Goal: Task Accomplishment & Management: Use online tool/utility

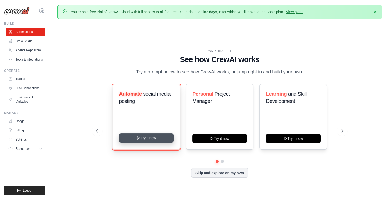
click at [150, 135] on button "Try it now" at bounding box center [146, 137] width 55 height 9
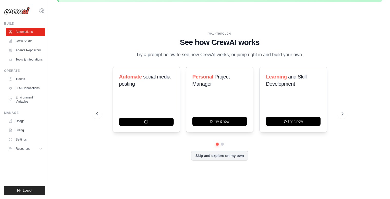
scroll to position [18, 0]
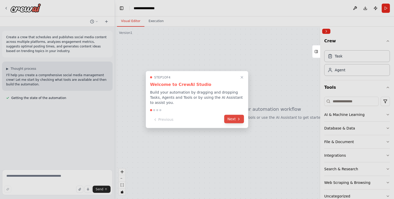
click at [231, 118] on button "Next" at bounding box center [234, 119] width 20 height 8
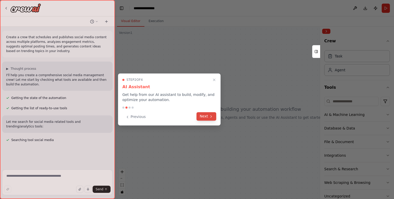
click at [204, 117] on button "Next" at bounding box center [206, 116] width 20 height 8
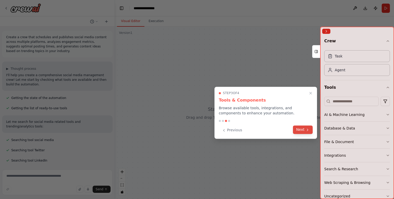
scroll to position [5, 0]
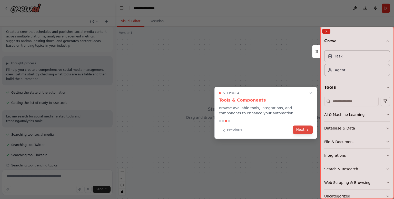
click at [301, 130] on button "Next" at bounding box center [303, 129] width 20 height 8
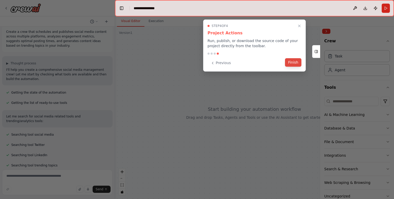
click at [289, 62] on button "Finish" at bounding box center [293, 62] width 16 height 8
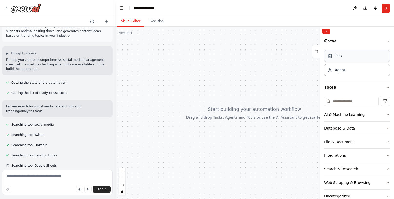
scroll to position [16, 0]
click at [385, 114] on icon "button" at bounding box center [387, 114] width 4 height 4
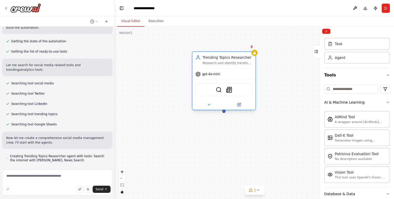
scroll to position [62, 0]
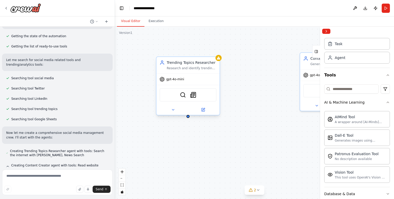
drag, startPoint x: 236, startPoint y: 65, endPoint x: 199, endPoint y: 70, distance: 37.5
click at [199, 70] on div "Trending Topics Researcher Research and identify trending topics, hashtags, and…" at bounding box center [187, 65] width 63 height 16
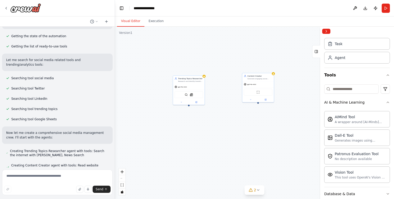
drag, startPoint x: 275, startPoint y: 78, endPoint x: 229, endPoint y: 86, distance: 47.6
click at [229, 86] on div "Trending Topics Researcher Research and identify trending topics, hashtags, and…" at bounding box center [254, 113] width 279 height 172
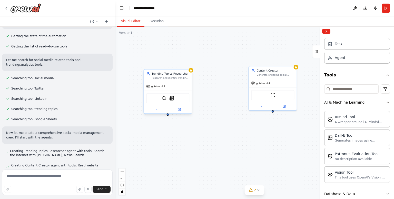
click at [180, 81] on div "Trending Topics Researcher Research and identify trending topics, hashtags, and…" at bounding box center [168, 75] width 48 height 13
click at [170, 89] on div "gpt-4o-mini" at bounding box center [168, 86] width 48 height 8
click at [171, 99] on img at bounding box center [171, 98] width 5 height 5
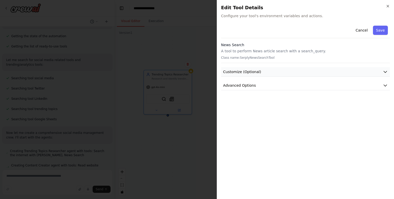
click at [249, 71] on span "Customize (Optional)" at bounding box center [242, 71] width 38 height 5
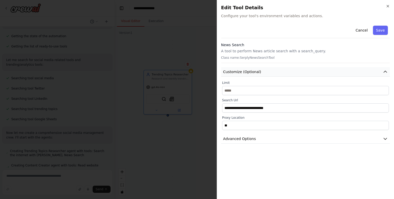
scroll to position [79, 0]
click at [249, 71] on span "Customize (Optional)" at bounding box center [242, 71] width 38 height 5
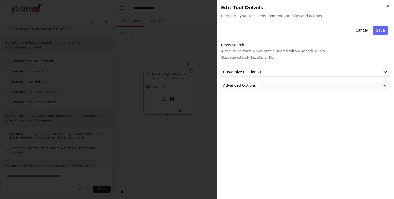
click at [246, 84] on span "Advanced Options" at bounding box center [239, 85] width 33 height 5
click at [249, 68] on button "Customize (Optional)" at bounding box center [305, 71] width 169 height 9
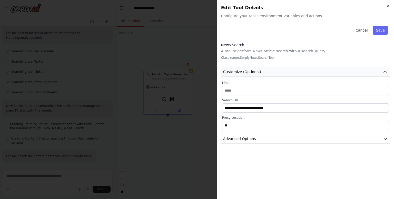
scroll to position [89, 0]
click at [249, 68] on button "Customize (Optional)" at bounding box center [305, 71] width 169 height 9
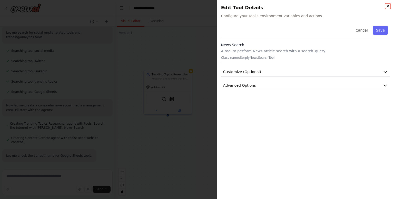
click at [387, 6] on icon "button" at bounding box center [387, 6] width 2 height 2
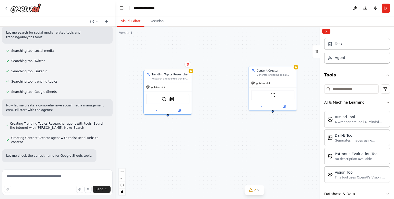
click at [179, 138] on div "Trending Topics Researcher Research and identify trending topics, hashtags, and…" at bounding box center [254, 113] width 279 height 172
click at [193, 97] on div "Trending Topics Researcher Research and identify trending topics, hashtags, and…" at bounding box center [254, 113] width 279 height 172
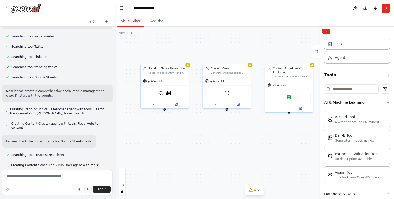
drag, startPoint x: 251, startPoint y: 127, endPoint x: 205, endPoint y: 125, distance: 46.2
click at [205, 125] on div "Trending Topics Researcher Research and identify trending topics, hashtags, and…" at bounding box center [254, 113] width 279 height 172
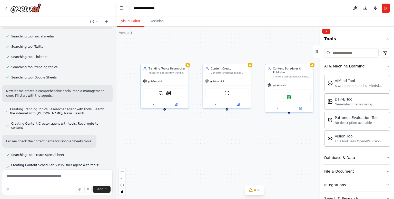
scroll to position [89, 0]
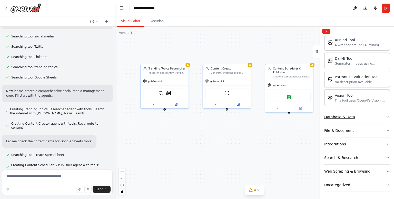
click at [341, 115] on div "Database & Data" at bounding box center [339, 116] width 31 height 5
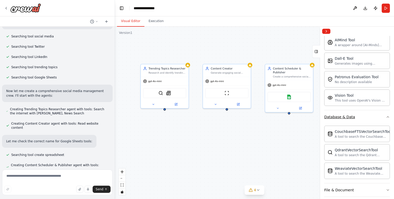
click at [341, 115] on div "Database & Data" at bounding box center [339, 116] width 31 height 5
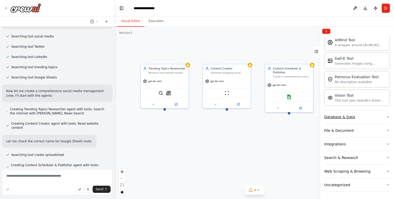
scroll to position [118, 0]
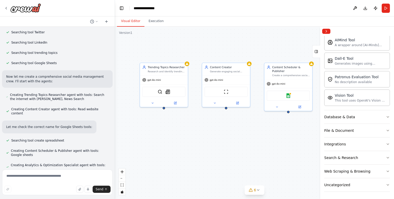
click at [163, 110] on div "Trending Topics Researcher Research and identify trending topics, hashtags, and…" at bounding box center [254, 113] width 279 height 172
click at [178, 138] on div "Trending Topics Researcher Research and identify trending topics, hashtags, and…" at bounding box center [254, 113] width 279 height 172
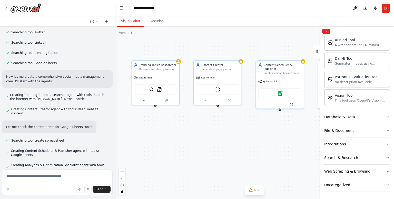
drag, startPoint x: 184, startPoint y: 136, endPoint x: 173, endPoint y: 134, distance: 10.8
click at [173, 134] on div "Trending Topics Researcher Research and identify trending topics, hashtags, and…" at bounding box center [254, 113] width 279 height 172
click at [151, 107] on div "Trending Topics Researcher Research and identify trending topics, hashtags, and…" at bounding box center [254, 113] width 279 height 172
click at [153, 107] on div "Trending Topics Researcher Research and identify trending topics, hashtags, and…" at bounding box center [254, 113] width 279 height 172
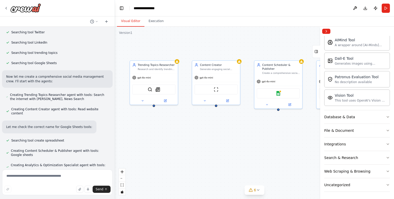
drag, startPoint x: 153, startPoint y: 107, endPoint x: 159, endPoint y: 108, distance: 5.9
click at [159, 108] on div "Trending Topics Researcher Research and identify trending topics, hashtags, and…" at bounding box center [254, 113] width 279 height 172
click at [142, 103] on div at bounding box center [154, 100] width 48 height 8
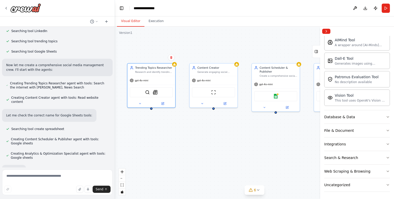
drag, startPoint x: 154, startPoint y: 108, endPoint x: 174, endPoint y: 126, distance: 26.8
click at [152, 110] on div "Trending Topics Researcher Research and identify trending topics, hashtags, and…" at bounding box center [254, 113] width 279 height 172
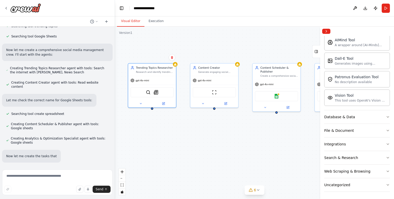
click at [176, 130] on div "Trending Topics Researcher Research and identify trending topics, hashtags, and…" at bounding box center [254, 113] width 279 height 172
click at [240, 137] on div ".deletable-edge-delete-btn { width: 20px; height: 20px; border: 0px solid #ffff…" at bounding box center [254, 113] width 279 height 172
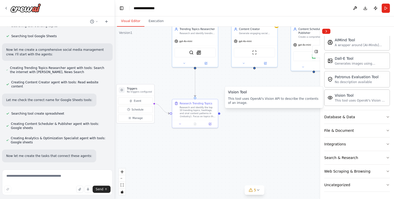
drag, startPoint x: 246, startPoint y: 139, endPoint x: 272, endPoint y: 95, distance: 51.3
click at [272, 95] on body "Create a crew that schedules and publishes social media content across multiple…" at bounding box center [197, 99] width 394 height 199
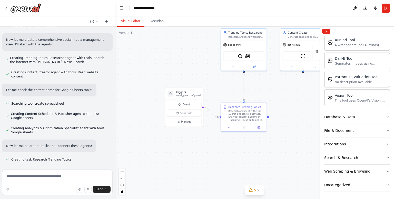
scroll to position [155, 0]
drag, startPoint x: 199, startPoint y: 154, endPoint x: 261, endPoint y: 160, distance: 61.5
click at [261, 160] on div ".deletable-edge-delete-btn { width: 20px; height: 20px; border: 0px solid #ffff…" at bounding box center [254, 113] width 279 height 172
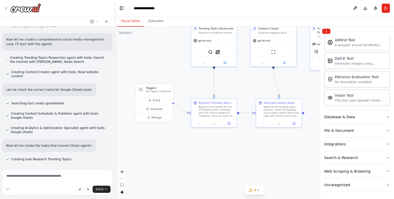
drag, startPoint x: 228, startPoint y: 152, endPoint x: 209, endPoint y: 150, distance: 18.8
click at [209, 150] on div ".deletable-edge-delete-btn { width: 20px; height: 20px; border: 0px solid #ffff…" at bounding box center [254, 113] width 279 height 172
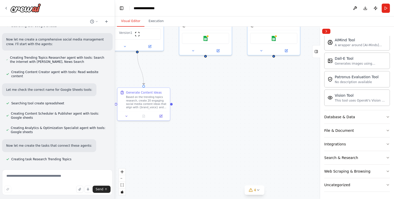
drag, startPoint x: 233, startPoint y: 152, endPoint x: 87, endPoint y: 149, distance: 145.6
click at [87, 149] on div "Create a crew that schedules and publishes social media content across multiple…" at bounding box center [197, 99] width 394 height 199
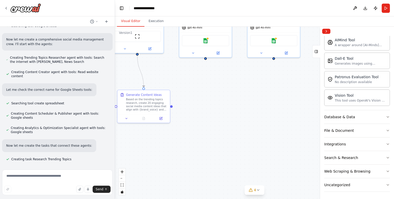
drag, startPoint x: 134, startPoint y: 141, endPoint x: 116, endPoint y: 175, distance: 39.0
click at [116, 175] on div ".deletable-edge-delete-btn { width: 20px; height: 20px; border: 0px solid #ffff…" at bounding box center [254, 113] width 279 height 172
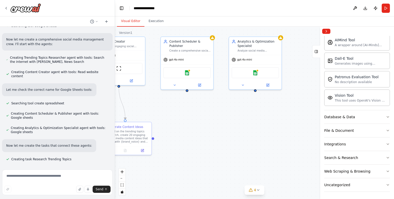
scroll to position [165, 0]
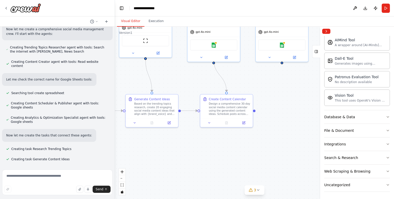
drag, startPoint x: 244, startPoint y: 147, endPoint x: 271, endPoint y: 119, distance: 38.4
click at [271, 119] on div ".deletable-edge-delete-btn { width: 20px; height: 20px; border: 0px solid #ffff…" at bounding box center [254, 113] width 279 height 172
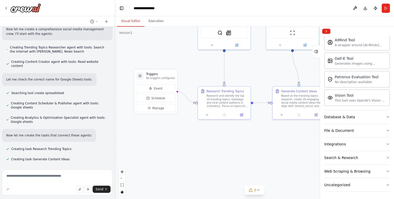
drag, startPoint x: 228, startPoint y: 149, endPoint x: 392, endPoint y: 141, distance: 164.7
click at [393, 141] on div "Create a crew that schedules and publishes social media content across multiple…" at bounding box center [197, 99] width 394 height 199
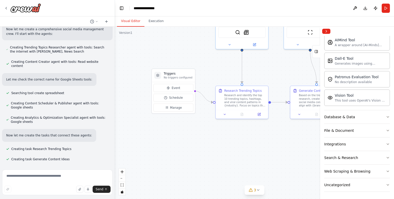
drag, startPoint x: 251, startPoint y: 153, endPoint x: 221, endPoint y: 151, distance: 29.3
click at [221, 151] on div ".deletable-edge-delete-btn { width: 20px; height: 20px; border: 0px solid #ffff…" at bounding box center [254, 113] width 279 height 172
click at [386, 158] on div "Crew Task Agent Tools AI & Machine Learning AIMind Tool A wrapper around [AI-Mi…" at bounding box center [357, 117] width 74 height 163
click at [386, 157] on icon "button" at bounding box center [387, 157] width 2 height 1
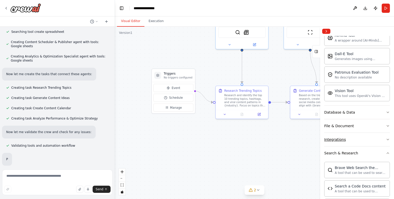
scroll to position [230, 0]
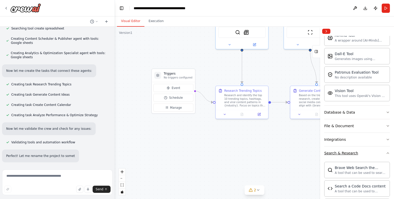
click at [385, 153] on icon "button" at bounding box center [387, 153] width 4 height 4
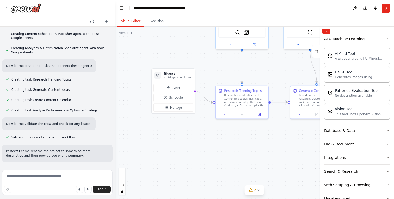
scroll to position [89, 0]
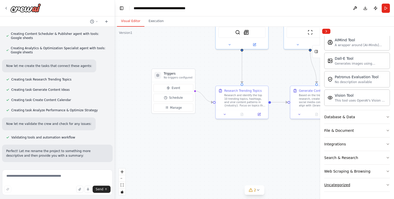
click at [366, 184] on button "Uncategorized" at bounding box center [357, 184] width 66 height 13
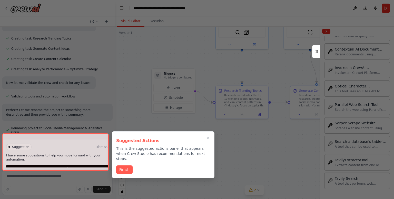
scroll to position [276, 0]
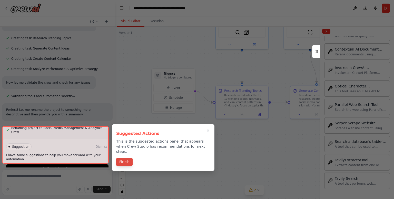
click at [128, 158] on button "Finish" at bounding box center [124, 162] width 16 height 8
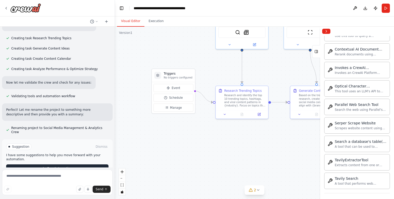
click at [87, 164] on button "Run Automation" at bounding box center [57, 168] width 102 height 8
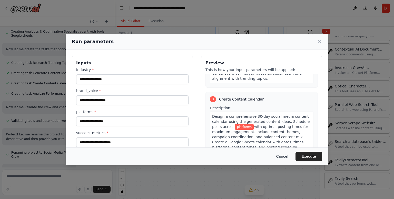
scroll to position [201, 0]
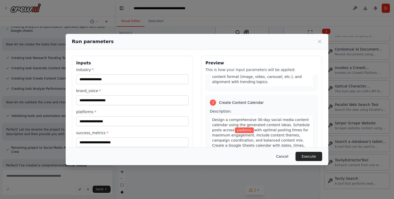
click at [286, 152] on button "Cancel" at bounding box center [282, 156] width 20 height 9
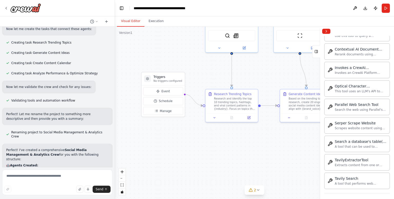
drag, startPoint x: 232, startPoint y: 150, endPoint x: 222, endPoint y: 153, distance: 10.8
click at [222, 153] on div ".deletable-edge-delete-btn { width: 20px; height: 20px; border: 0px solid #ffff…" at bounding box center [254, 113] width 279 height 172
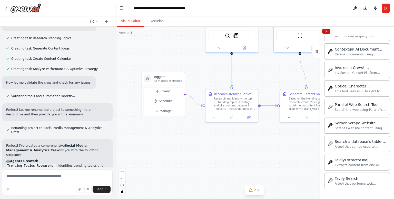
click at [327, 29] on button "Collapse right sidebar" at bounding box center [326, 31] width 8 height 5
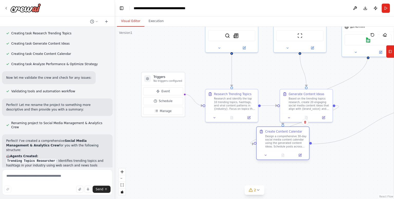
scroll to position [285, 0]
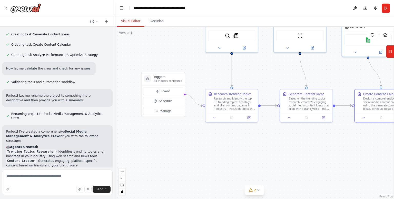
click at [352, 111] on div ".deletable-edge-delete-btn { width: 20px; height: 20px; border: 0px solid #ffff…" at bounding box center [254, 113] width 279 height 172
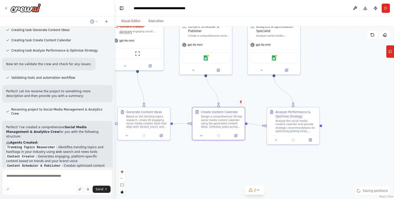
drag, startPoint x: 346, startPoint y: 143, endPoint x: 183, endPoint y: 161, distance: 163.2
click at [183, 161] on div ".deletable-edge-delete-btn { width: 20px; height: 20px; border: 0px solid #ffff…" at bounding box center [254, 113] width 279 height 172
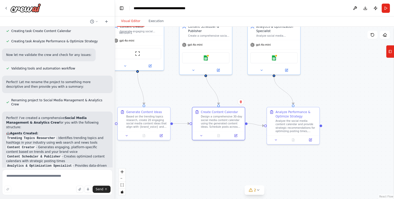
scroll to position [0, 0]
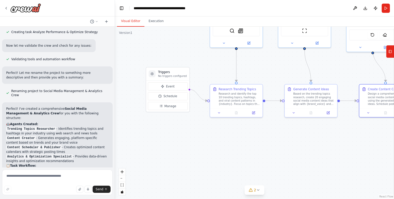
drag, startPoint x: 227, startPoint y: 171, endPoint x: 367, endPoint y: 140, distance: 143.9
click at [367, 140] on div ".deletable-edge-delete-btn { width: 20px; height: 20px; border: 0px solid #ffff…" at bounding box center [254, 113] width 279 height 172
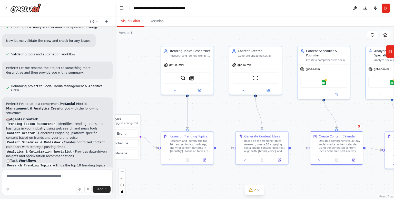
drag, startPoint x: 203, startPoint y: 152, endPoint x: 130, endPoint y: 192, distance: 83.5
click at [127, 198] on div ".deletable-edge-delete-btn { width: 20px; height: 20px; border: 0px solid #ffff…" at bounding box center [254, 113] width 279 height 172
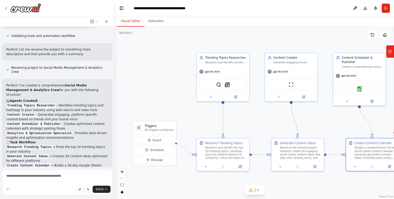
drag, startPoint x: 284, startPoint y: 112, endPoint x: 286, endPoint y: 122, distance: 9.9
click at [307, 127] on div ".deletable-edge-delete-btn { width: 20px; height: 20px; border: 0px solid #ffff…" at bounding box center [254, 113] width 279 height 172
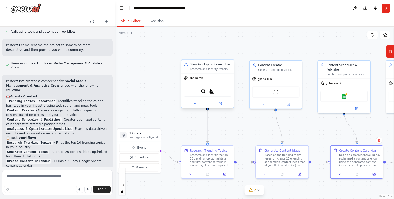
click at [190, 79] on span "gpt-4o-mini" at bounding box center [196, 77] width 15 height 3
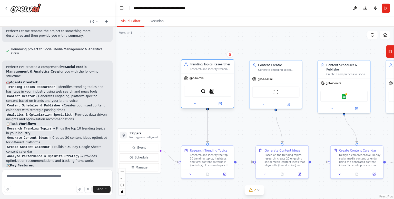
click at [187, 80] on icon at bounding box center [186, 78] width 4 height 4
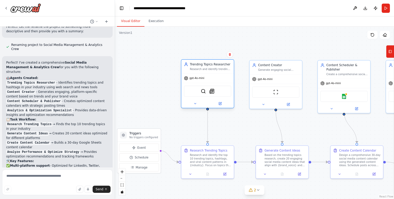
click at [195, 81] on div "gpt-4o-mini" at bounding box center [207, 78] width 52 height 9
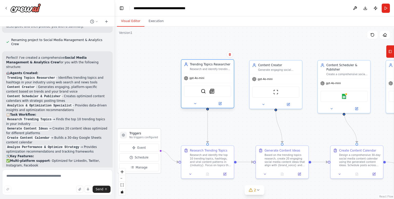
click at [208, 80] on div "gpt-4o-mini" at bounding box center [207, 78] width 52 height 9
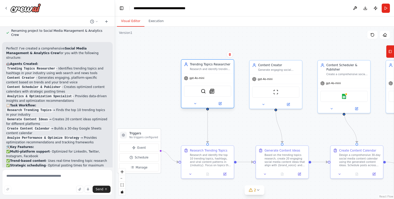
click at [209, 80] on div "gpt-4o-mini" at bounding box center [207, 78] width 52 height 9
click at [273, 77] on div "gpt-4o-mini" at bounding box center [275, 78] width 52 height 9
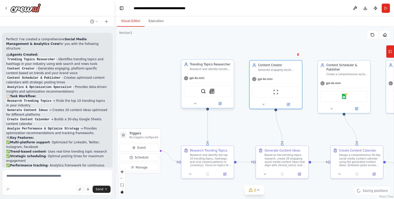
click at [211, 80] on div "gpt-4o-mini" at bounding box center [207, 78] width 52 height 9
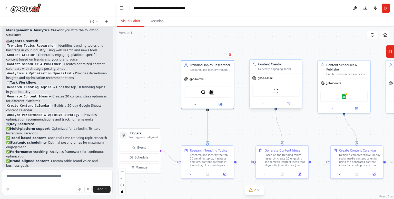
click at [278, 95] on div "ScrapeWebsiteTool" at bounding box center [275, 91] width 47 height 11
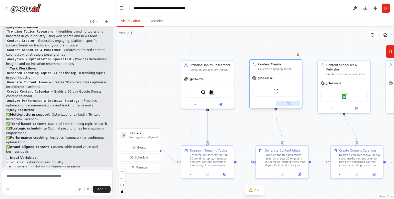
click at [287, 104] on icon at bounding box center [288, 103] width 2 height 2
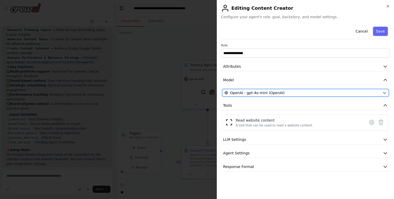
click at [287, 92] on div "OpenAI - gpt-4o-mini (OpenAI)" at bounding box center [302, 92] width 156 height 5
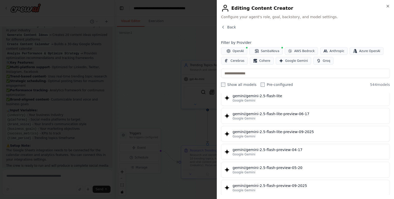
scroll to position [6207, 0]
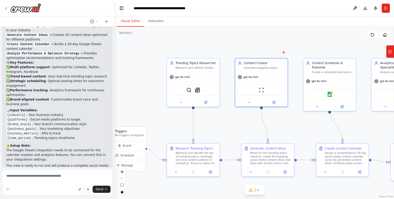
drag, startPoint x: 264, startPoint y: 129, endPoint x: 225, endPoint y: 121, distance: 39.5
click at [231, 129] on div ".deletable-edge-delete-btn { width: 20px; height: 20px; border: 0px solid #ffff…" at bounding box center [254, 113] width 279 height 172
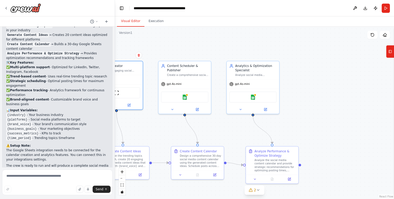
drag, startPoint x: 190, startPoint y: 126, endPoint x: 151, endPoint y: 127, distance: 38.7
click at [151, 127] on div ".deletable-edge-delete-btn { width: 20px; height: 20px; border: 0px solid #ffff…" at bounding box center [254, 113] width 279 height 172
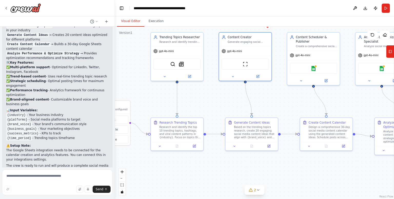
drag, startPoint x: 223, startPoint y: 127, endPoint x: 353, endPoint y: 98, distance: 133.1
click at [353, 98] on div ".deletable-edge-delete-btn { width: 20px; height: 20px; border: 0px solid #ffff…" at bounding box center [254, 113] width 279 height 172
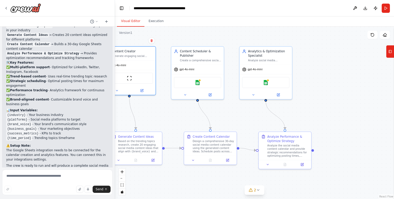
drag, startPoint x: 287, startPoint y: 165, endPoint x: 130, endPoint y: 187, distance: 158.2
click at [130, 187] on div ".deletable-edge-delete-btn { width: 20px; height: 20px; border: 0px solid #ffff…" at bounding box center [254, 113] width 279 height 172
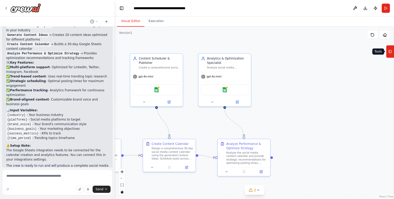
click at [389, 51] on icon at bounding box center [390, 51] width 4 height 8
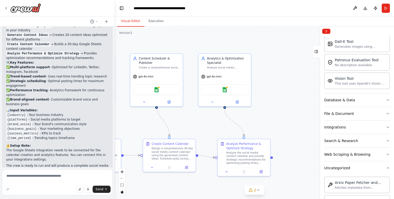
scroll to position [0, 0]
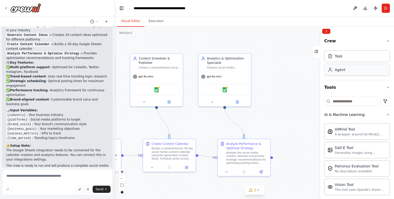
click at [353, 72] on div "Agent" at bounding box center [357, 70] width 66 height 12
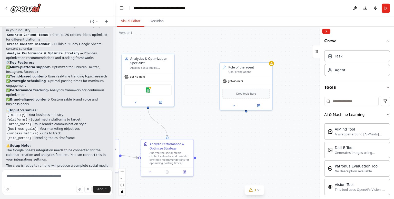
drag, startPoint x: 282, startPoint y: 103, endPoint x: 201, endPoint y: 106, distance: 81.3
click at [200, 106] on div ".deletable-edge-delete-btn { width: 20px; height: 20px; border: 0px solid #ffff…" at bounding box center [254, 113] width 279 height 172
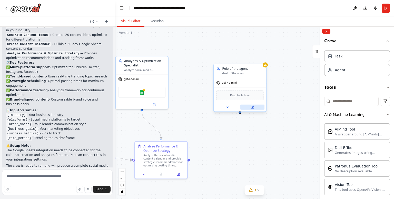
click at [251, 109] on button at bounding box center [252, 107] width 24 height 5
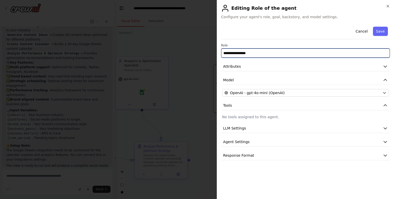
drag, startPoint x: 252, startPoint y: 54, endPoint x: 206, endPoint y: 54, distance: 46.1
click at [206, 54] on body "Create a crew that schedules and publishes social media content across multiple…" at bounding box center [197, 99] width 394 height 199
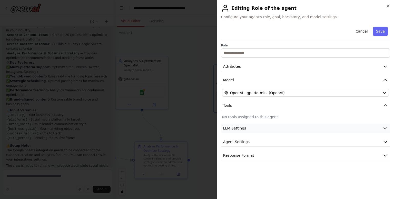
click at [255, 129] on button "LLM Settings" at bounding box center [305, 128] width 169 height 9
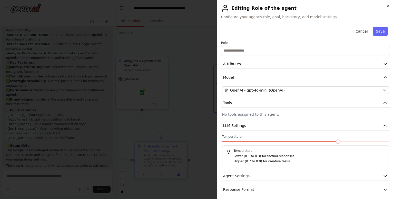
scroll to position [5, 0]
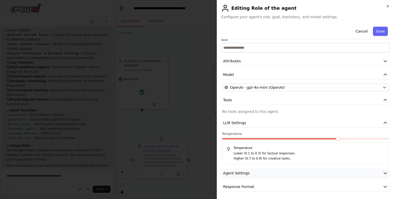
click at [250, 174] on button "Agent Settings" at bounding box center [305, 172] width 169 height 9
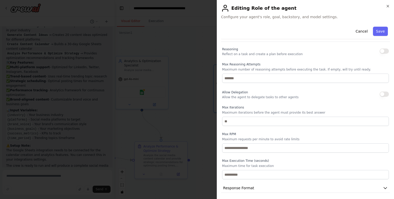
scroll to position [143, 0]
click at [261, 186] on button "Response Format" at bounding box center [305, 186] width 169 height 9
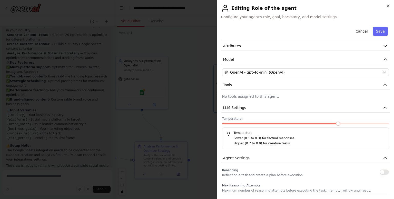
scroll to position [13, 0]
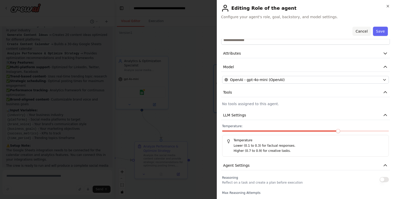
click at [358, 32] on button "Cancel" at bounding box center [361, 31] width 18 height 9
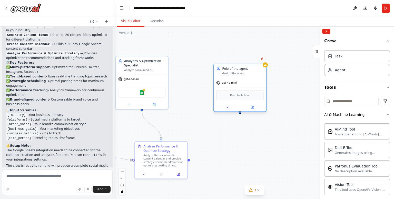
click at [242, 90] on div "Drop tools here" at bounding box center [239, 95] width 47 height 10
drag, startPoint x: 267, startPoint y: 65, endPoint x: 269, endPoint y: 66, distance: 2.7
click at [269, 66] on div at bounding box center [269, 65] width 5 height 5
click at [248, 94] on span "Drop tools here" at bounding box center [244, 95] width 20 height 4
click at [341, 59] on div "Task" at bounding box center [357, 56] width 66 height 12
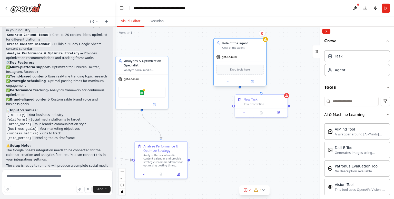
drag, startPoint x: 253, startPoint y: 82, endPoint x: 244, endPoint y: 47, distance: 36.3
click at [245, 52] on div "gpt-4o-mini" at bounding box center [239, 56] width 52 height 9
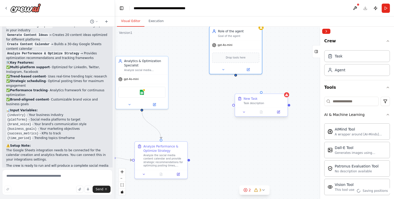
click at [264, 106] on div "New Task Task description" at bounding box center [261, 101] width 52 height 14
drag, startPoint x: 261, startPoint y: 93, endPoint x: 234, endPoint y: 73, distance: 33.8
drag, startPoint x: 232, startPoint y: 105, endPoint x: 234, endPoint y: 74, distance: 30.9
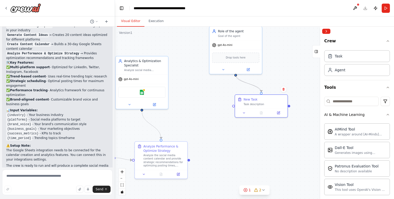
drag, startPoint x: 261, startPoint y: 91, endPoint x: 236, endPoint y: 75, distance: 29.5
drag, startPoint x: 260, startPoint y: 105, endPoint x: 235, endPoint y: 93, distance: 27.6
click at [235, 93] on div "New Task Task description" at bounding box center [235, 88] width 52 height 14
click at [241, 136] on div ".deletable-edge-delete-btn { width: 20px; height: 20px; border: 0px solid #ffff…" at bounding box center [254, 113] width 279 height 172
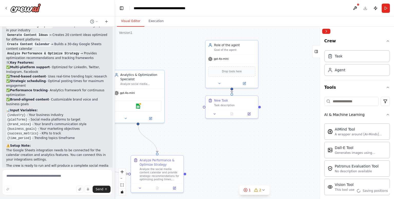
drag, startPoint x: 241, startPoint y: 118, endPoint x: 237, endPoint y: 134, distance: 16.8
click at [237, 134] on div ".deletable-edge-delete-btn { width: 20px; height: 20px; border: 0px solid #ffff…" at bounding box center [254, 113] width 279 height 172
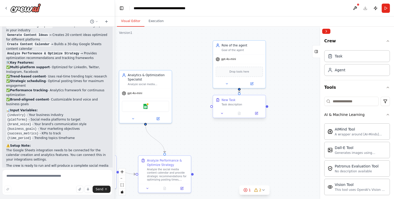
drag, startPoint x: 261, startPoint y: 110, endPoint x: 249, endPoint y: 100, distance: 15.5
click at [264, 108] on div ".deletable-edge-delete-btn { width: 20px; height: 20px; border: 0px solid #ffff…" at bounding box center [254, 113] width 279 height 172
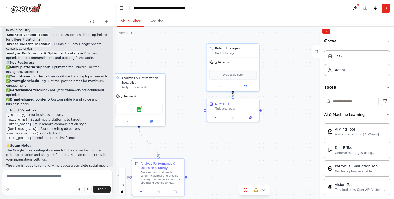
drag, startPoint x: 204, startPoint y: 108, endPoint x: 202, endPoint y: 110, distance: 3.4
click at [202, 110] on div ".deletable-edge-delete-btn { width: 20px; height: 20px; border: 0px solid #ffff…" at bounding box center [254, 113] width 279 height 172
click at [204, 111] on div ".deletable-edge-delete-btn { width: 20px; height: 20px; border: 0px solid #ffff…" at bounding box center [254, 113] width 279 height 172
drag, startPoint x: 238, startPoint y: 100, endPoint x: 242, endPoint y: 117, distance: 17.9
click at [242, 117] on div "New Task Task description" at bounding box center [233, 122] width 52 height 14
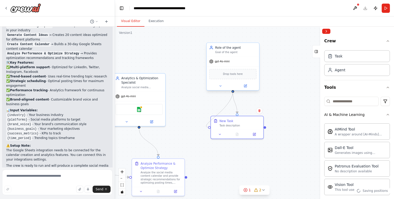
drag, startPoint x: 209, startPoint y: 127, endPoint x: 234, endPoint y: 89, distance: 45.6
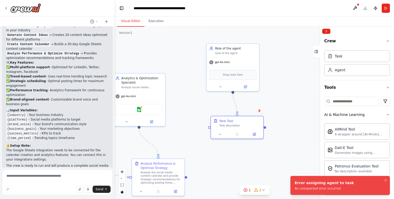
click at [294, 121] on div ".deletable-edge-delete-btn { width: 20px; height: 20px; border: 0px solid #ffff…" at bounding box center [254, 113] width 279 height 172
click at [312, 94] on div ".deletable-edge-delete-btn { width: 20px; height: 20px; border: 0px solid #ffff…" at bounding box center [254, 113] width 279 height 172
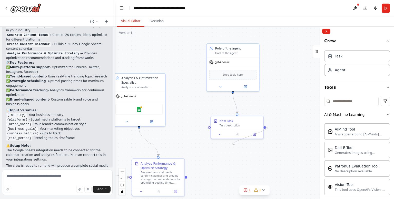
drag, startPoint x: 264, startPoint y: 127, endPoint x: 276, endPoint y: 136, distance: 14.4
click at [276, 137] on div ".deletable-edge-delete-btn { width: 20px; height: 20px; border: 0px solid #ffff…" at bounding box center [254, 113] width 279 height 172
click at [284, 128] on div ".deletable-edge-delete-btn { width: 20px; height: 20px; border: 0px solid #ffff…" at bounding box center [254, 113] width 279 height 172
click at [254, 133] on icon at bounding box center [254, 133] width 3 height 3
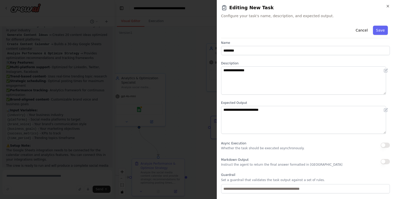
scroll to position [0, 0]
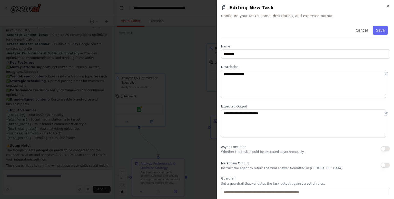
click at [387, 3] on div "**********" at bounding box center [305, 99] width 177 height 199
click at [388, 4] on icon "button" at bounding box center [387, 6] width 4 height 4
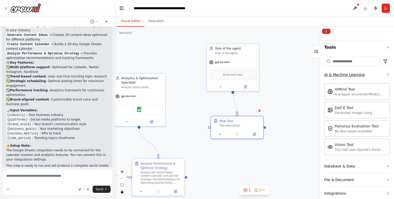
scroll to position [51, 0]
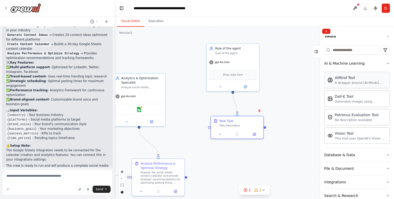
click at [355, 76] on div "AIMind Tool" at bounding box center [360, 77] width 52 height 5
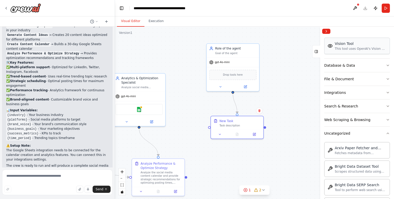
scroll to position [154, 0]
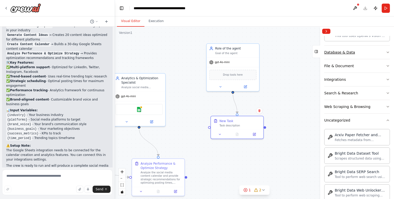
click at [343, 52] on div "Database & Data" at bounding box center [339, 52] width 31 height 5
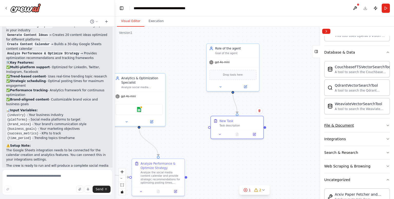
click at [343, 125] on div "File & Document" at bounding box center [339, 125] width 30 height 5
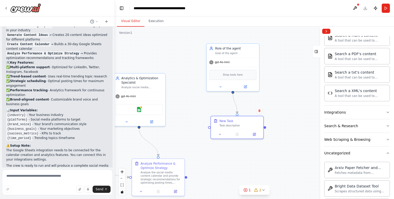
scroll to position [333, 0]
click at [348, 113] on button "Integrations" at bounding box center [357, 111] width 66 height 13
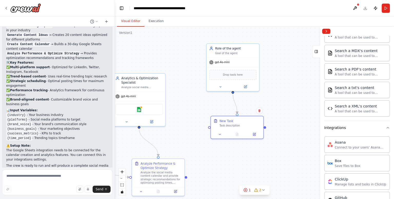
scroll to position [0, 0]
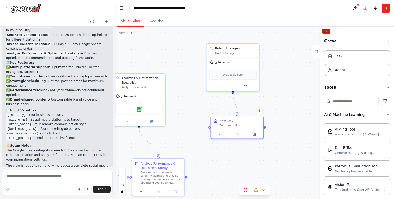
click at [328, 30] on button "Collapse right sidebar" at bounding box center [326, 31] width 8 height 5
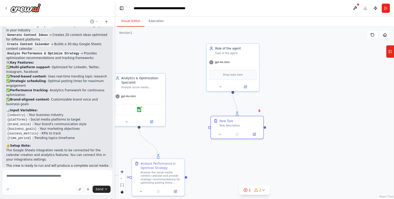
click at [331, 93] on div ".deletable-edge-delete-btn { width: 20px; height: 20px; border: 0px solid #ffff…" at bounding box center [254, 113] width 279 height 172
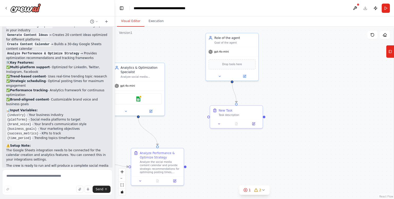
drag, startPoint x: 289, startPoint y: 80, endPoint x: 297, endPoint y: 84, distance: 9.1
click at [297, 84] on div ".deletable-edge-delete-btn { width: 20px; height: 20px; border: 0px solid #ffff…" at bounding box center [254, 113] width 279 height 172
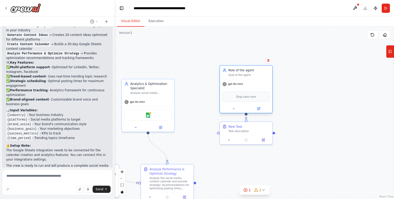
drag, startPoint x: 239, startPoint y: 62, endPoint x: 243, endPoint y: 80, distance: 18.8
click at [243, 80] on div "gpt-4o-mini Drop tools here" at bounding box center [246, 96] width 52 height 34
click at [267, 61] on icon at bounding box center [267, 60] width 3 height 3
click at [269, 61] on icon at bounding box center [268, 60] width 2 height 3
click at [268, 63] on button at bounding box center [268, 60] width 7 height 7
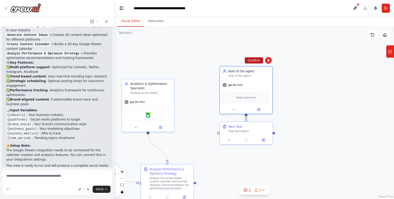
click at [254, 59] on button "Confirm" at bounding box center [253, 60] width 18 height 6
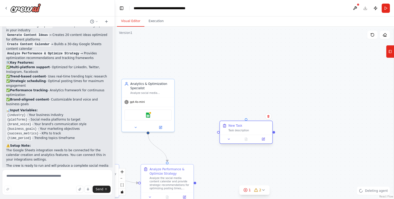
drag, startPoint x: 262, startPoint y: 127, endPoint x: 269, endPoint y: 120, distance: 9.6
click at [269, 124] on div "New Task" at bounding box center [248, 126] width 41 height 4
click at [269, 120] on div "New Task" at bounding box center [257, 121] width 41 height 4
click at [275, 111] on button at bounding box center [276, 112] width 7 height 7
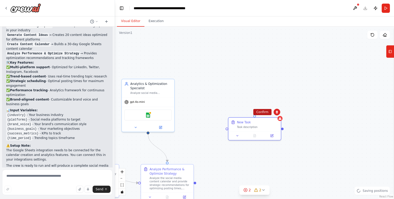
click at [264, 110] on button "Confirm" at bounding box center [262, 112] width 18 height 6
